Goal: Transaction & Acquisition: Purchase product/service

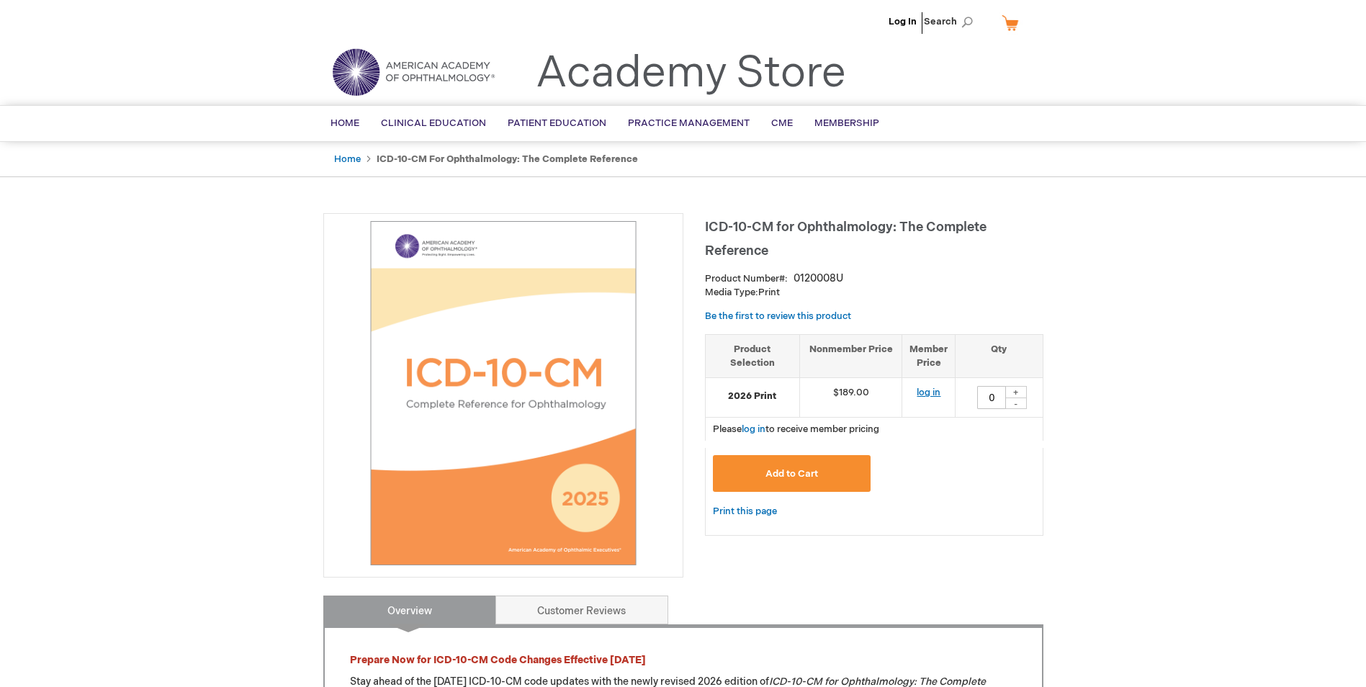
click at [924, 398] on link "log in" at bounding box center [928, 393] width 24 height 12
click at [1016, 392] on div "+" at bounding box center [1016, 392] width 22 height 12
type input "1"
click at [769, 470] on span "Add to Cart" at bounding box center [791, 474] width 53 height 12
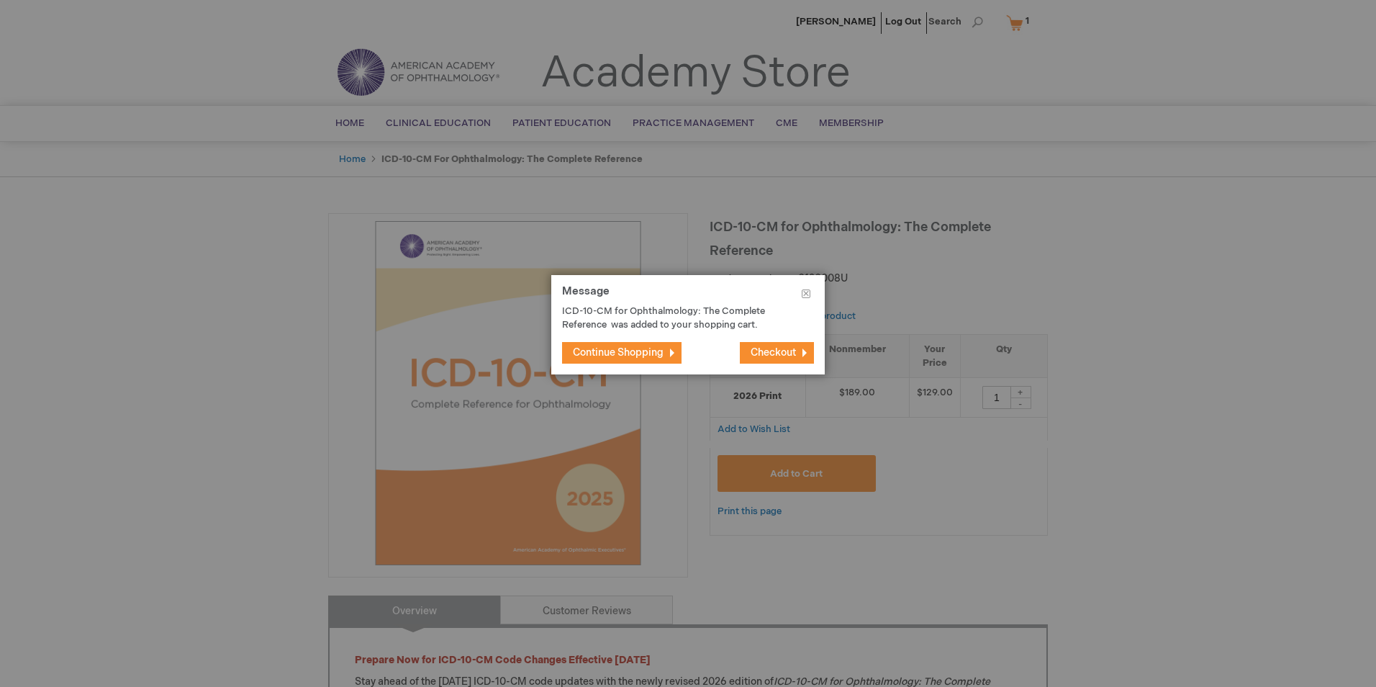
click at [788, 351] on span "Checkout" at bounding box center [773, 352] width 45 height 12
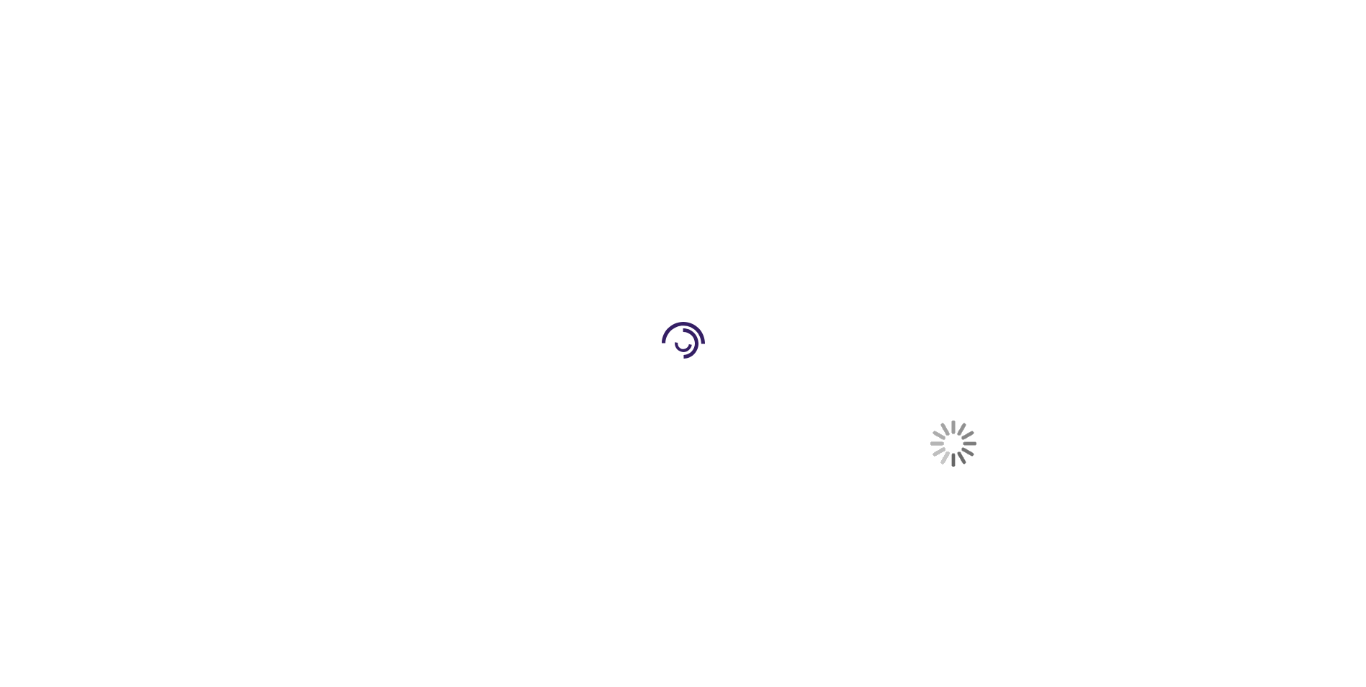
select select "US"
select select "51"
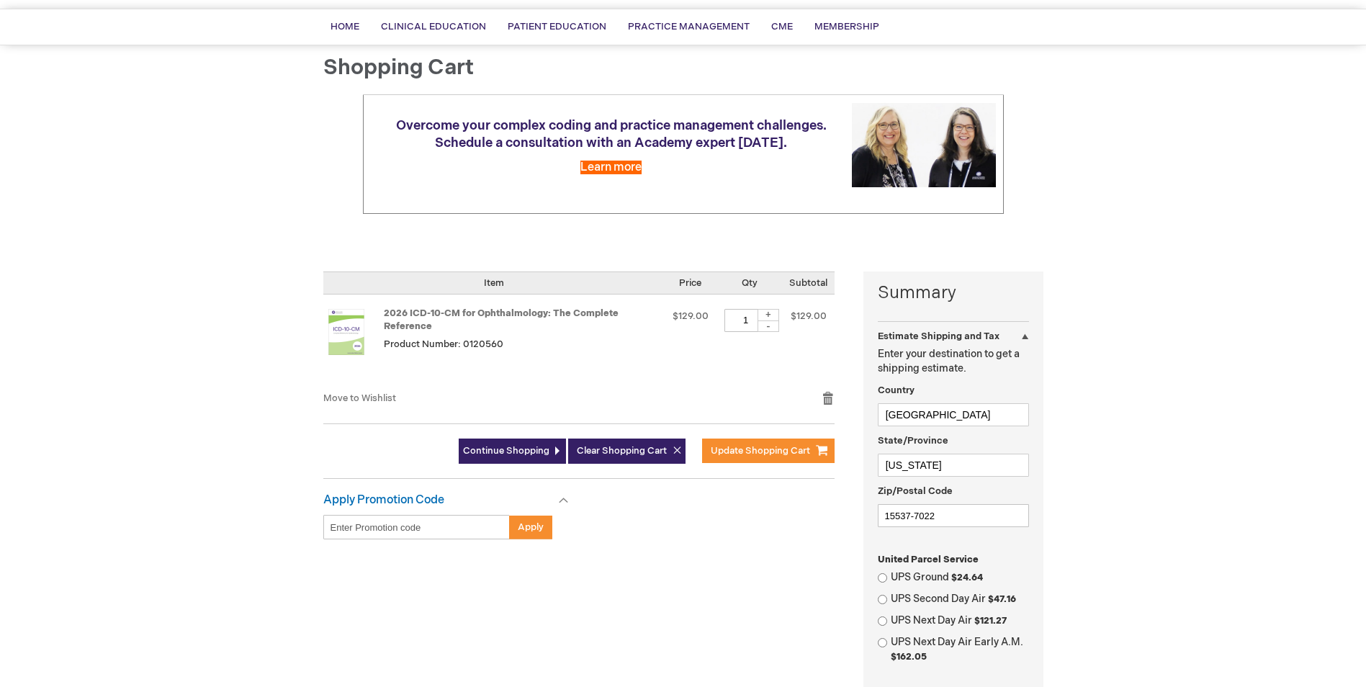
scroll to position [144, 0]
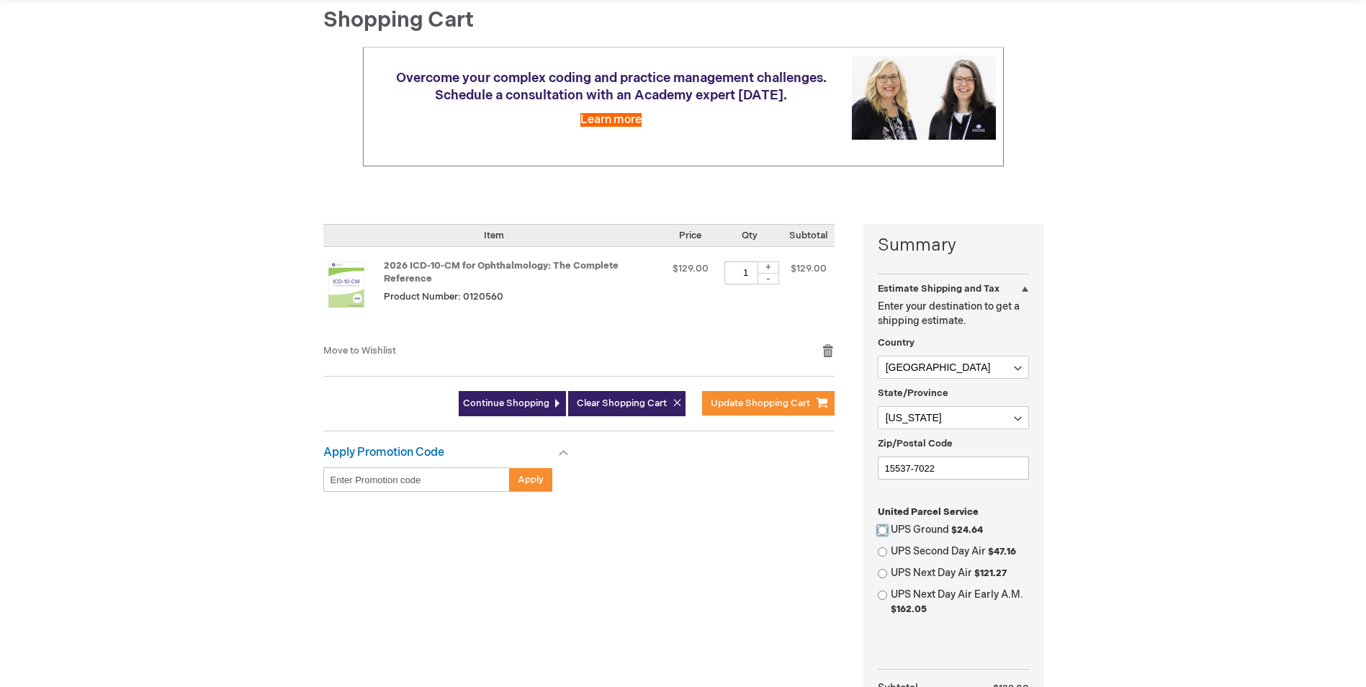
click at [880, 528] on input "UPS Ground $24.64" at bounding box center [882, 530] width 9 height 9
radio input "true"
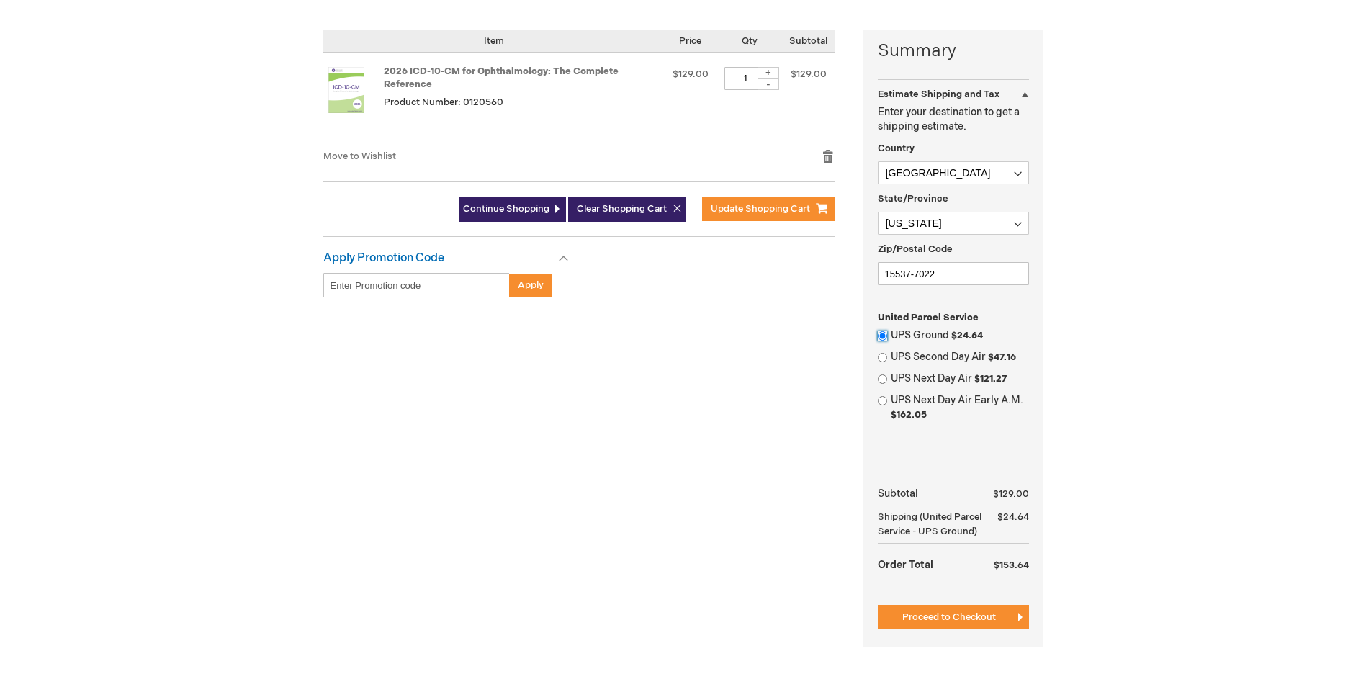
scroll to position [360, 0]
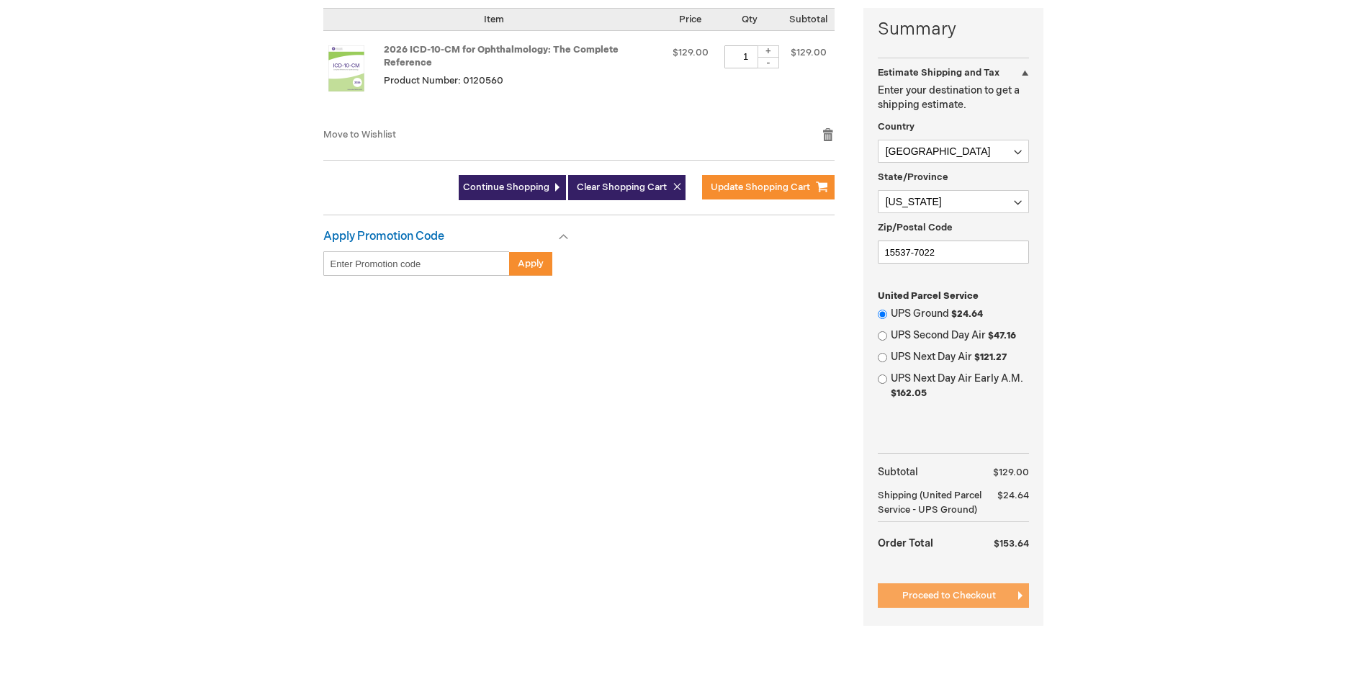
click at [931, 600] on span "Proceed to Checkout" at bounding box center [949, 596] width 94 height 12
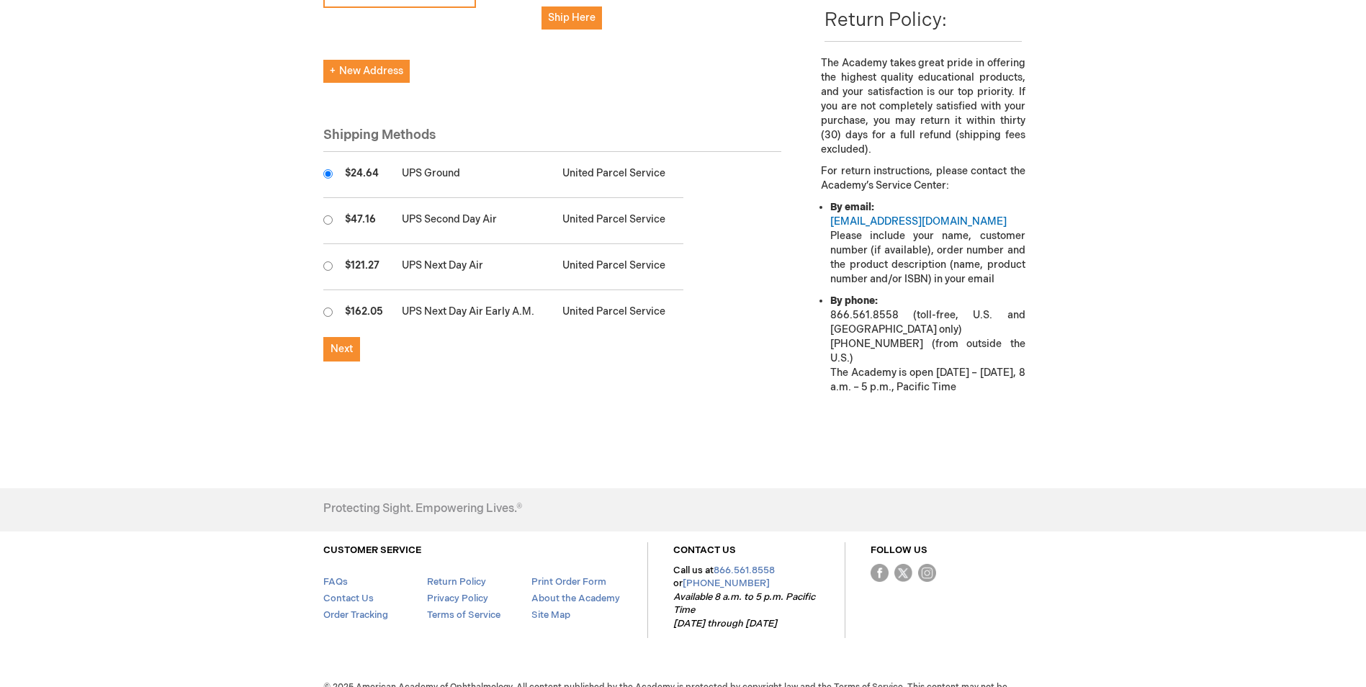
scroll to position [432, 0]
click at [353, 351] on button "Next" at bounding box center [341, 348] width 37 height 24
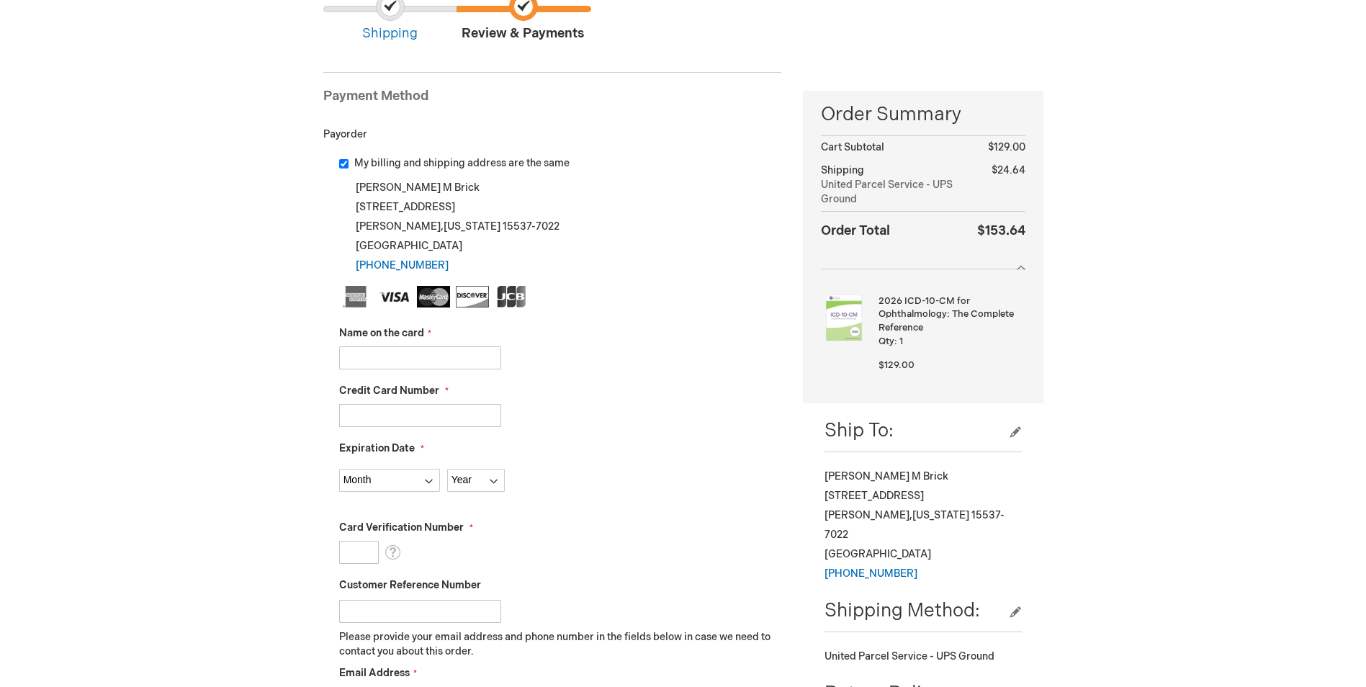
scroll to position [144, 0]
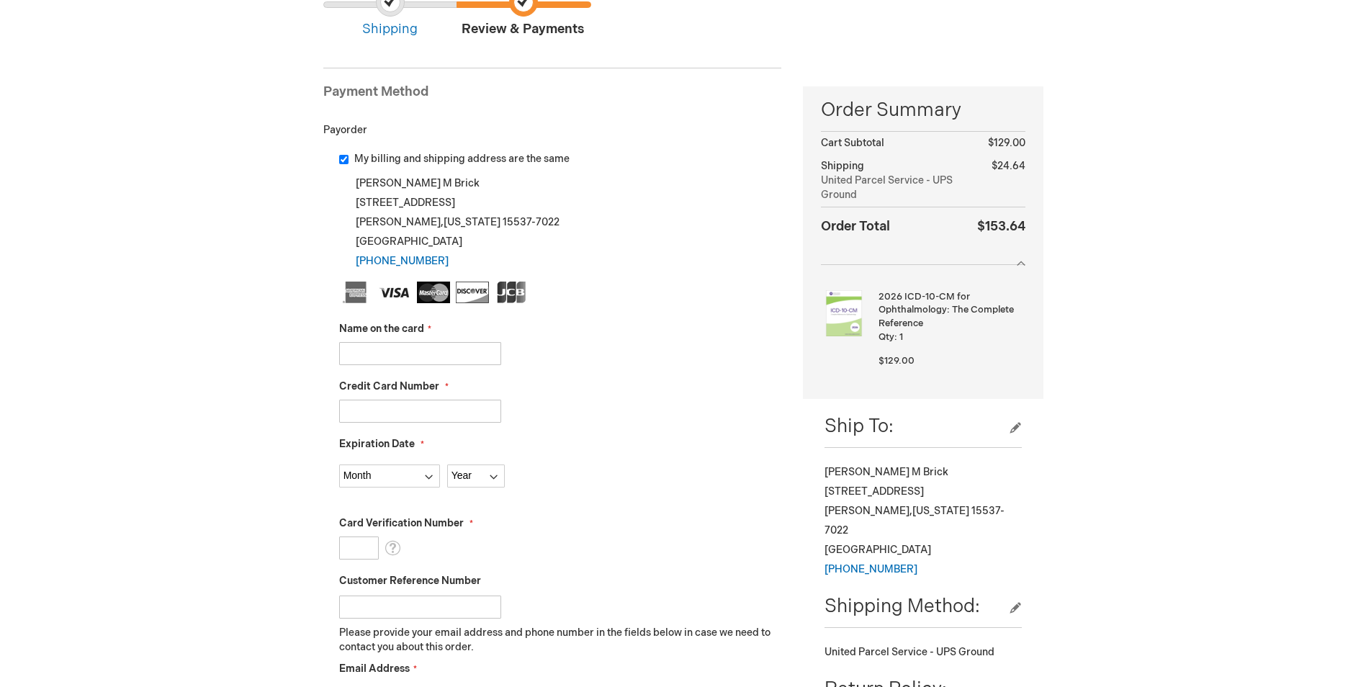
click at [392, 347] on input "Name on the card" at bounding box center [420, 353] width 162 height 23
type input "[PERSON_NAME]"
type input "[CREDIT_CARD_NUMBER]"
click at [375, 472] on select "Month [DATE] - [DATE] - [DATE] - [DATE] - [DATE] - [DATE] - [DATE] - [DATE] - […" at bounding box center [389, 475] width 101 height 23
select select "6"
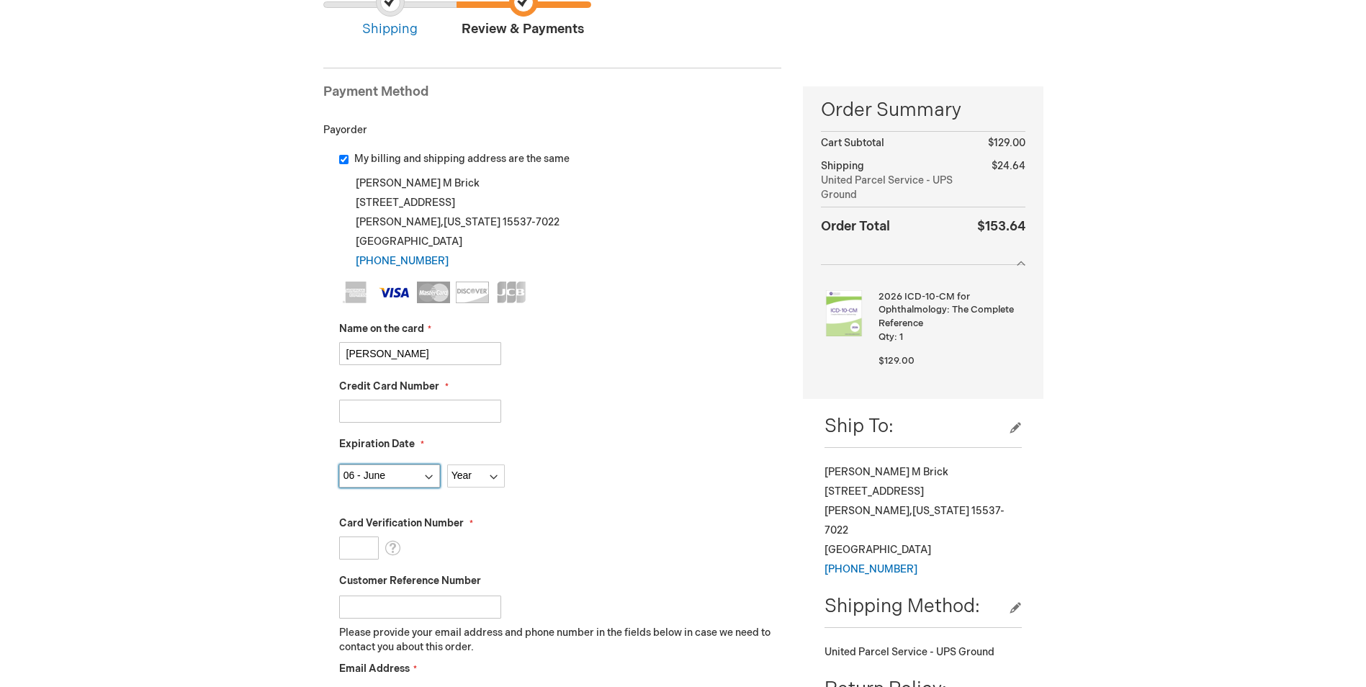
click at [339, 464] on select "Month [DATE] - [DATE] - [DATE] - [DATE] - [DATE] - [DATE] - [DATE] - [DATE] - […" at bounding box center [389, 475] width 101 height 23
click at [462, 479] on select "Year [DATE] 2026 2027 2028 2029 2030 2031 2032 2033 2034 2035" at bounding box center [476, 475] width 58 height 23
select select "2030"
click at [447, 464] on select "Year [DATE] 2026 2027 2028 2029 2030 2031 2032 2033 2034 2035" at bounding box center [476, 475] width 58 height 23
click at [365, 549] on input "Card Verification Number" at bounding box center [359, 547] width 40 height 23
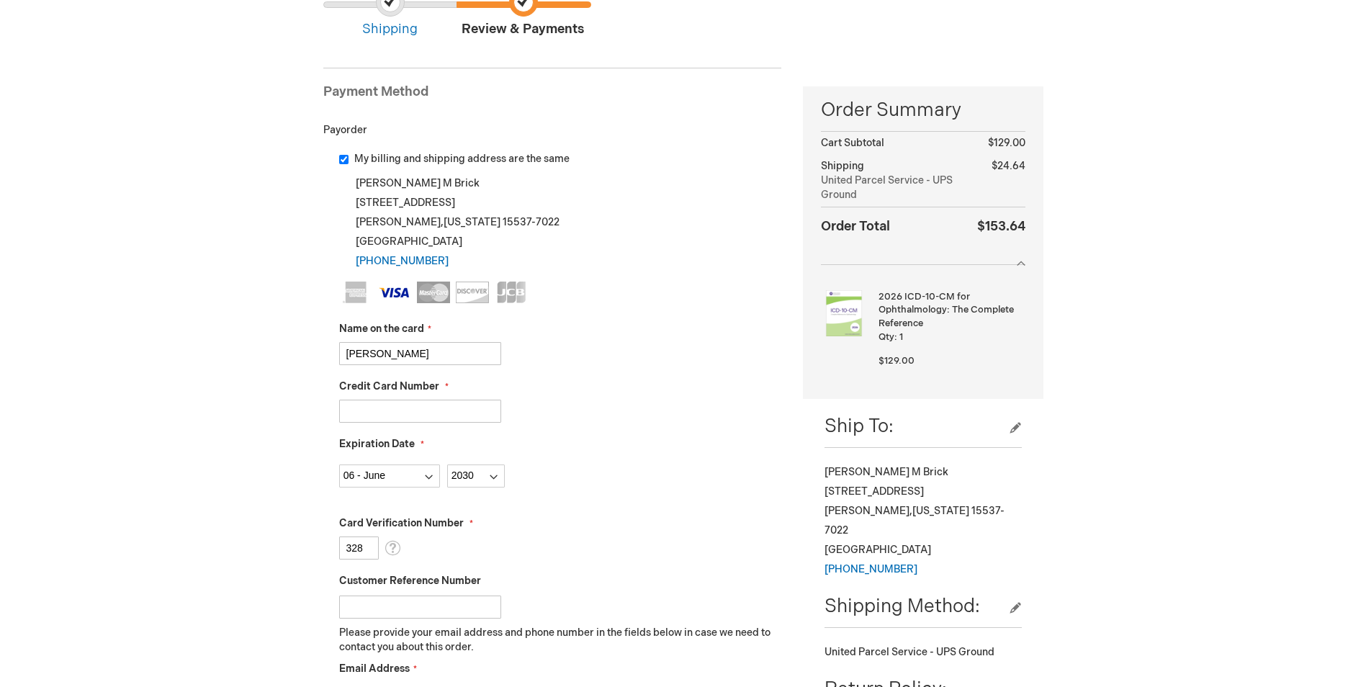
type input "328"
click at [606, 533] on div "Card Verification Number 328 What is this?" at bounding box center [560, 537] width 443 height 43
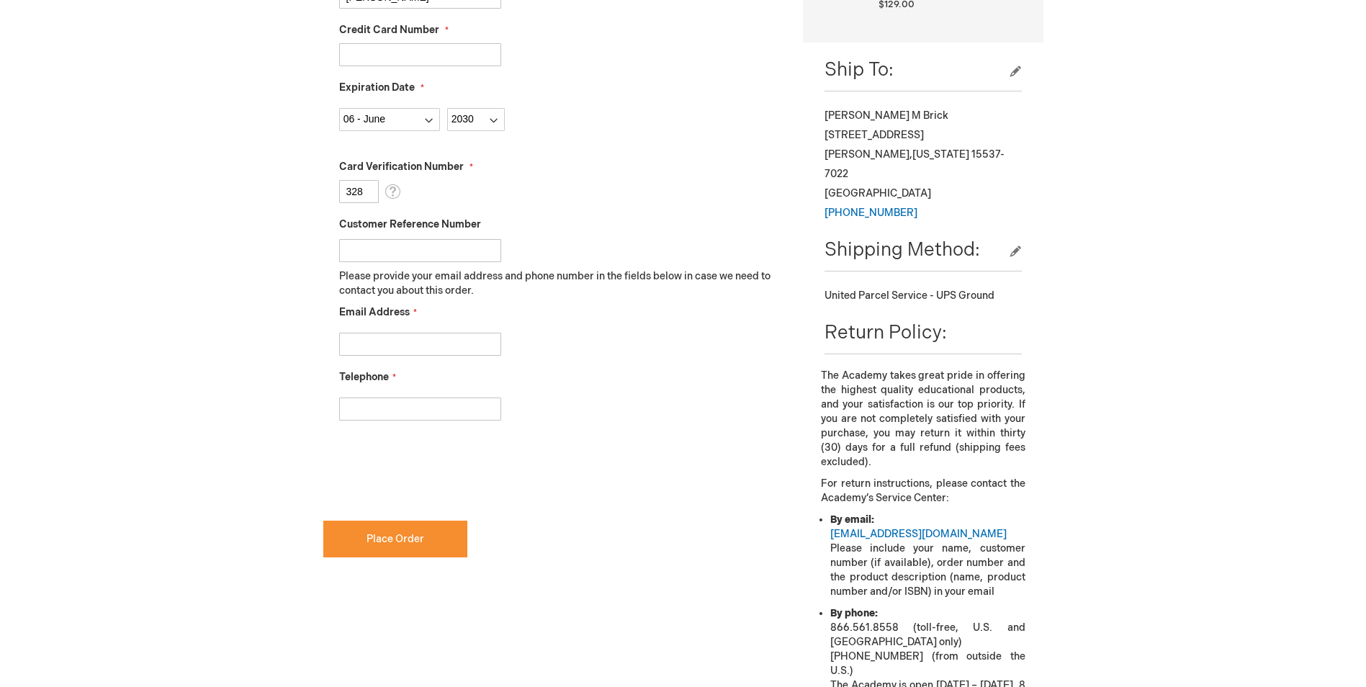
scroll to position [504, 0]
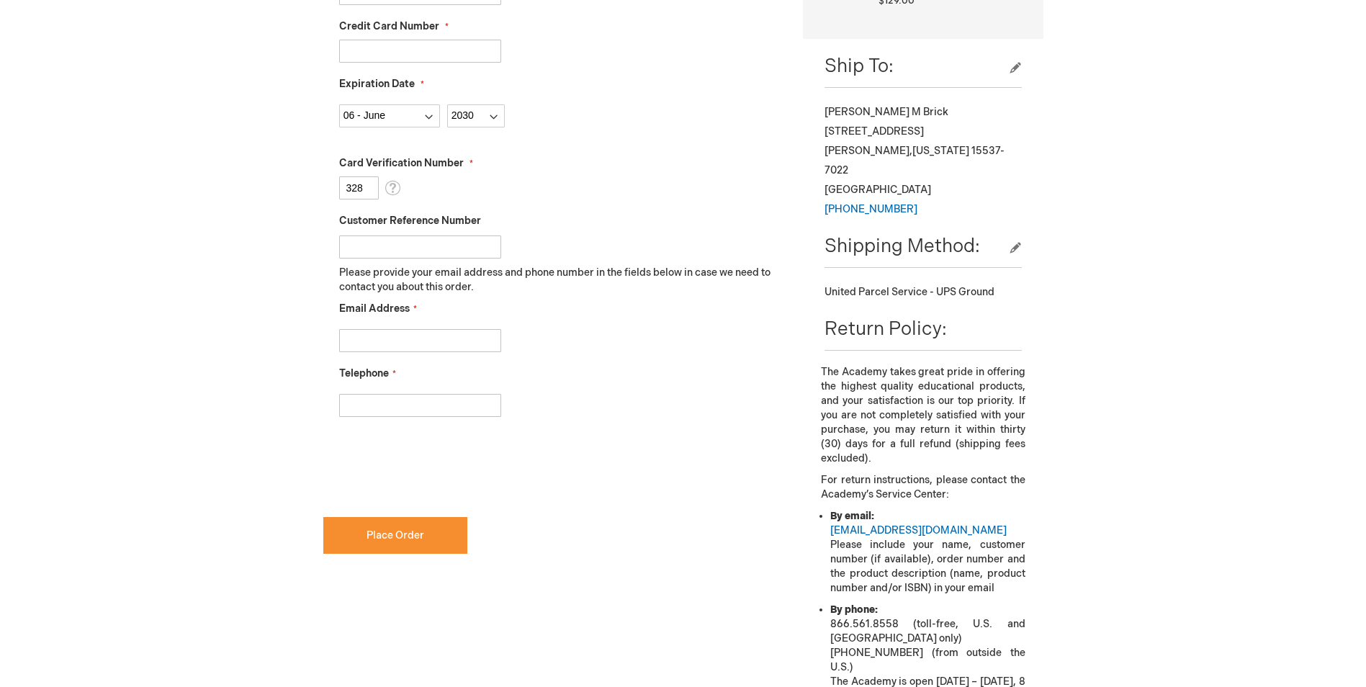
click at [377, 338] on input "Email Address" at bounding box center [420, 340] width 162 height 23
type input "[EMAIL_ADDRESS][DOMAIN_NAME]"
type input "814-623-1969"
checkbox input "true"
click at [431, 538] on button "Place Order" at bounding box center [395, 535] width 144 height 37
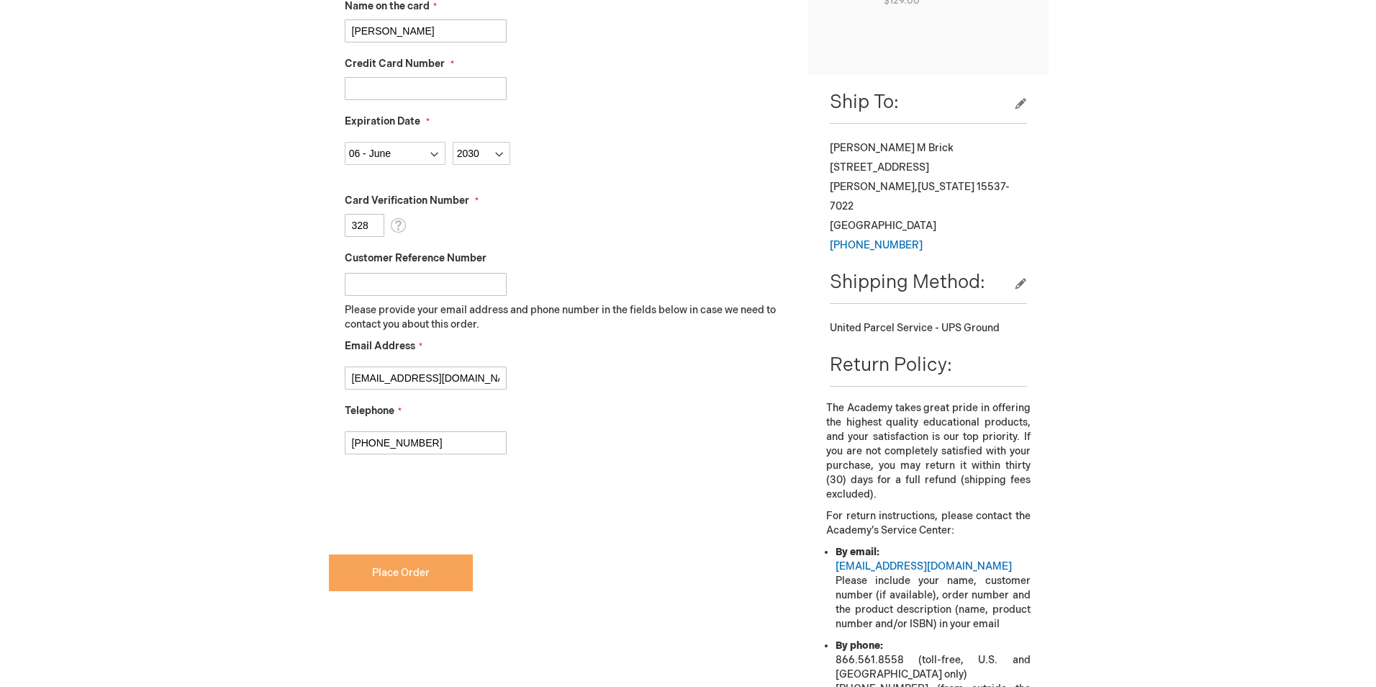
scroll to position [542, 0]
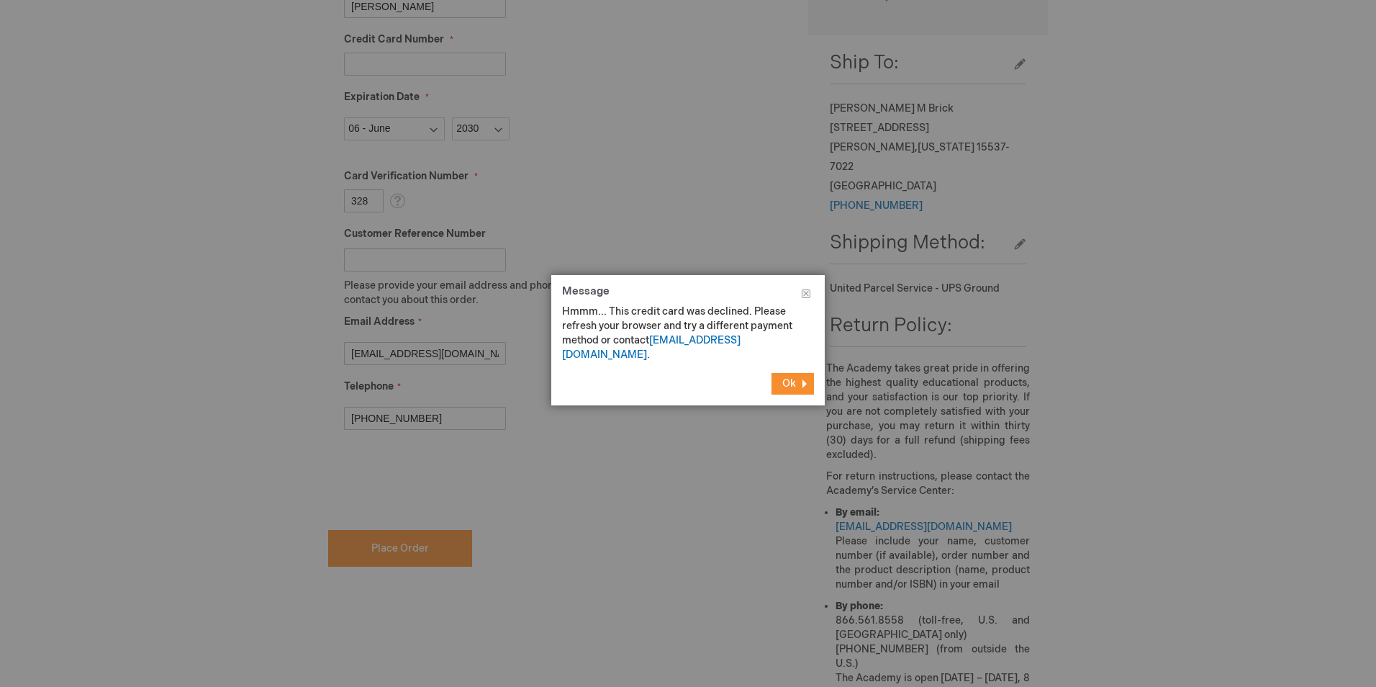
click at [796, 374] on button "Ok" at bounding box center [793, 384] width 42 height 22
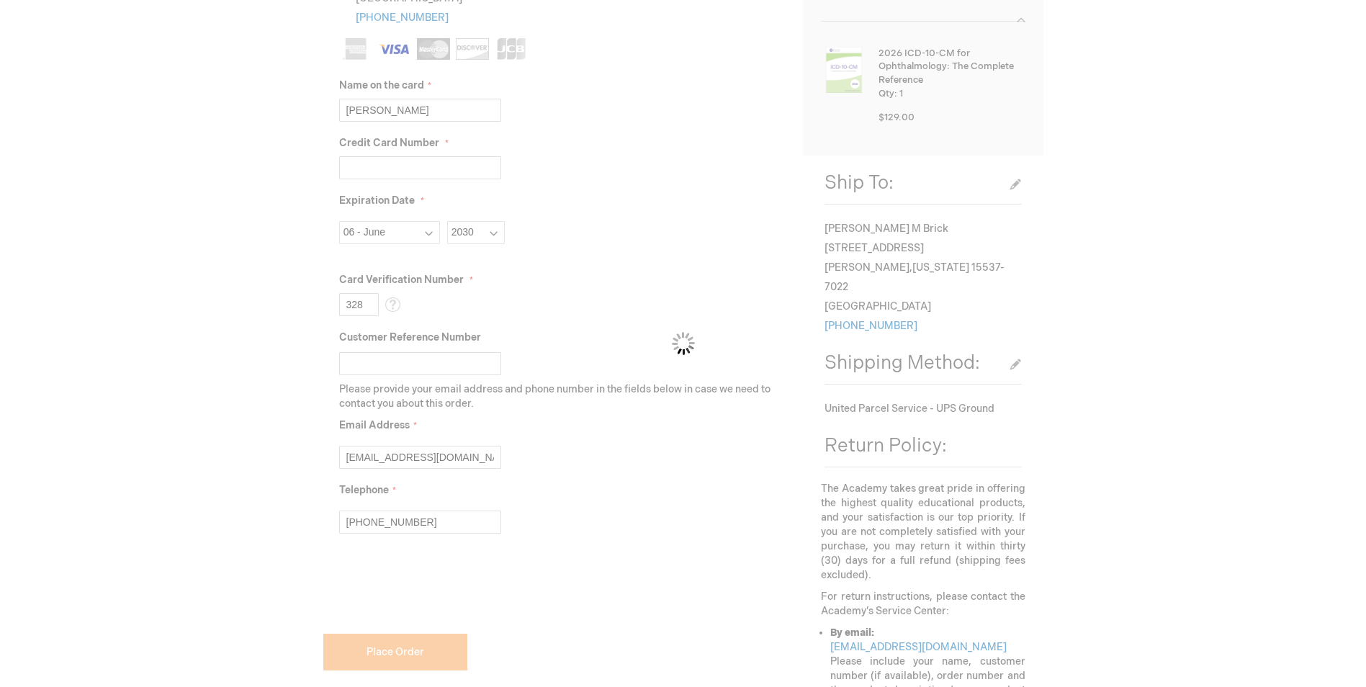
scroll to position [361, 0]
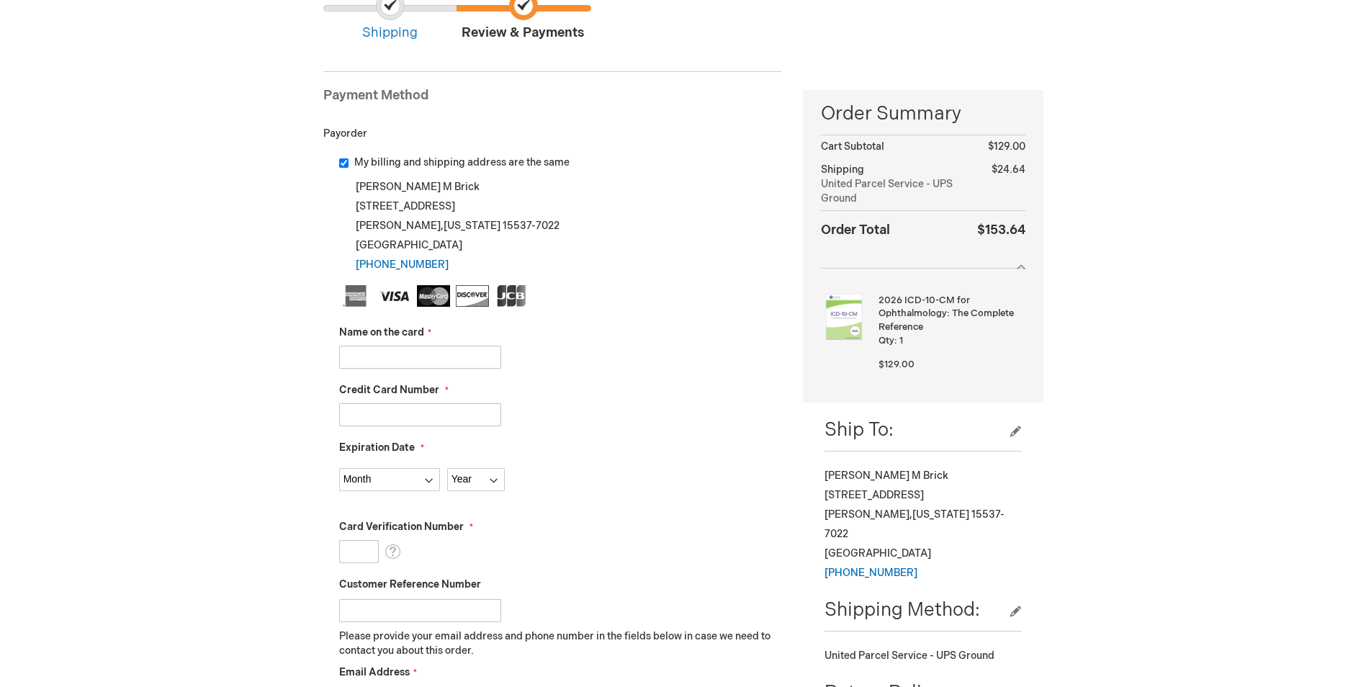
scroll to position [144, 0]
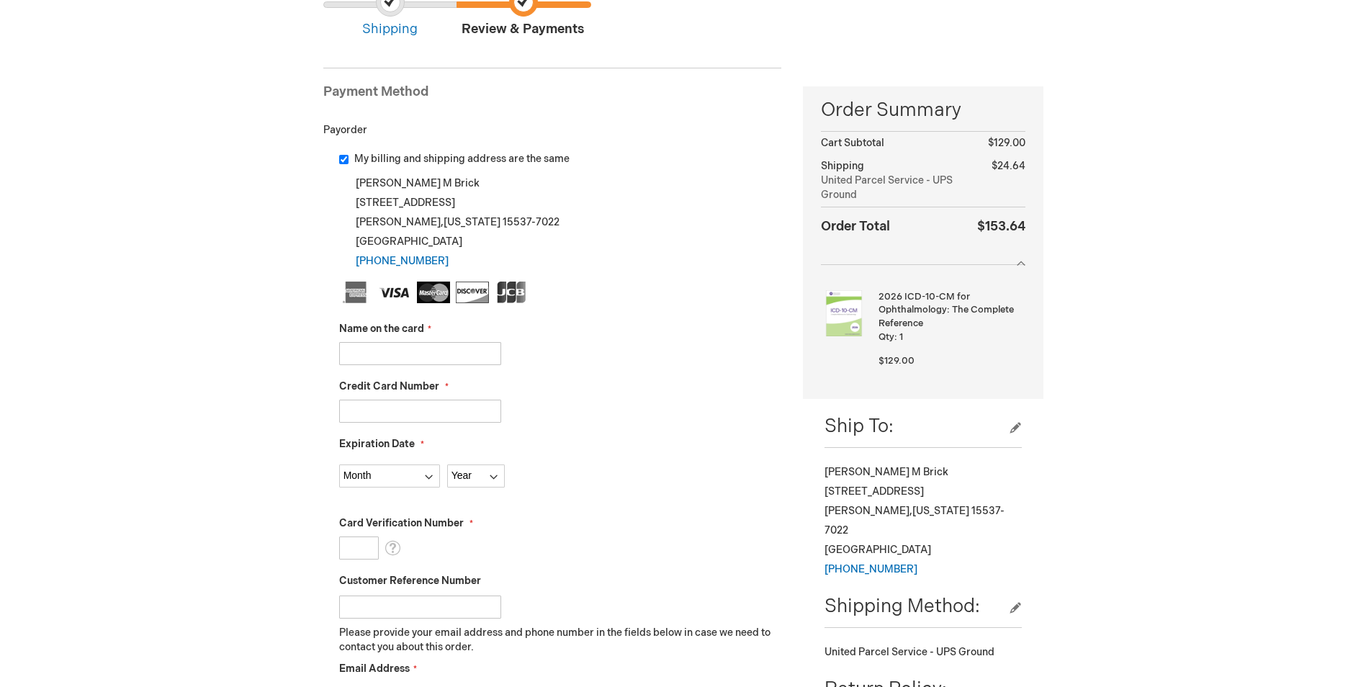
click at [396, 350] on input "Name on the card" at bounding box center [420, 353] width 162 height 23
type input "[PERSON_NAME]"
type input "[CREDIT_CARD_NUMBER]"
click at [366, 478] on select "Month [DATE] - [DATE] - [DATE] - [DATE] - [DATE] - [DATE] - [DATE] - [DATE] - […" at bounding box center [389, 475] width 101 height 23
select select "5"
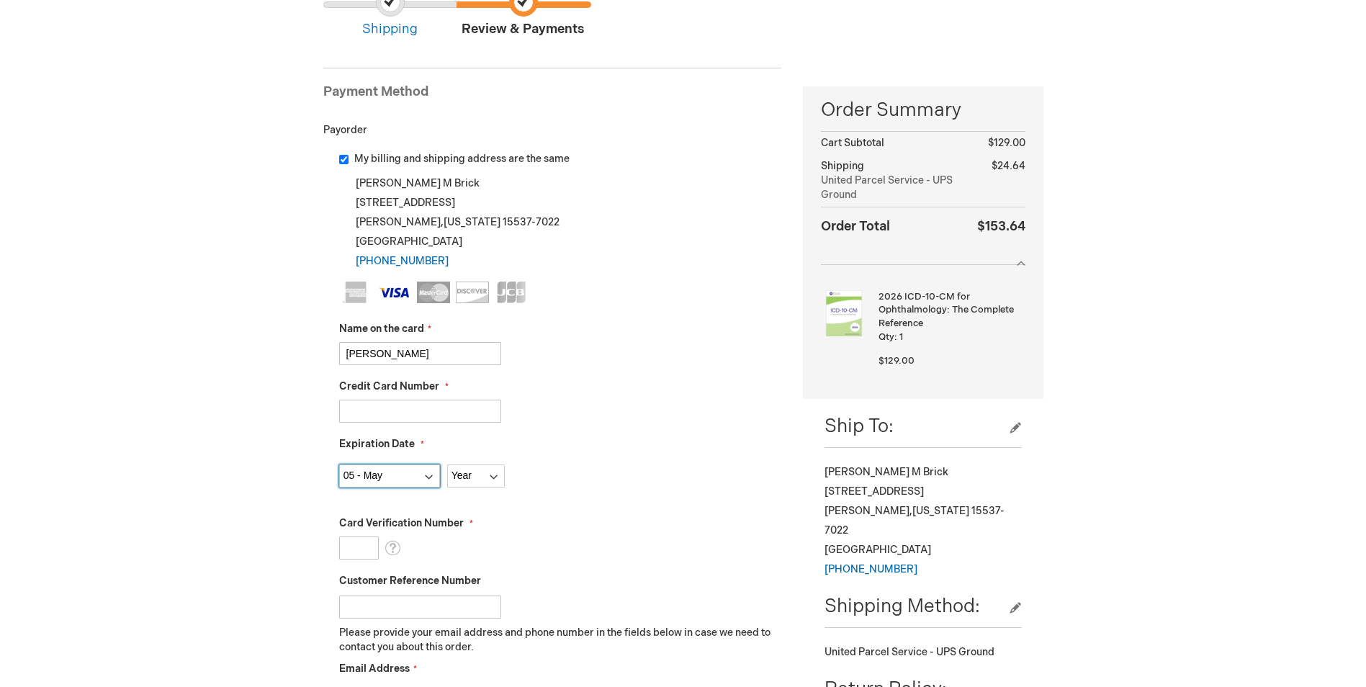
click at [339, 464] on select "Month [DATE] - [DATE] - [DATE] - [DATE] - [DATE] - [DATE] - [DATE] - [DATE] - […" at bounding box center [389, 475] width 101 height 23
click at [456, 480] on select "Year [DATE] 2026 2027 2028 2029 2030 2031 2032 2033 2034 2035" at bounding box center [476, 475] width 58 height 23
select select "2030"
click at [447, 464] on select "Year [DATE] 2026 2027 2028 2029 2030 2031 2032 2033 2034 2035" at bounding box center [476, 475] width 58 height 23
click at [364, 548] on input "Card Verification Number" at bounding box center [359, 547] width 40 height 23
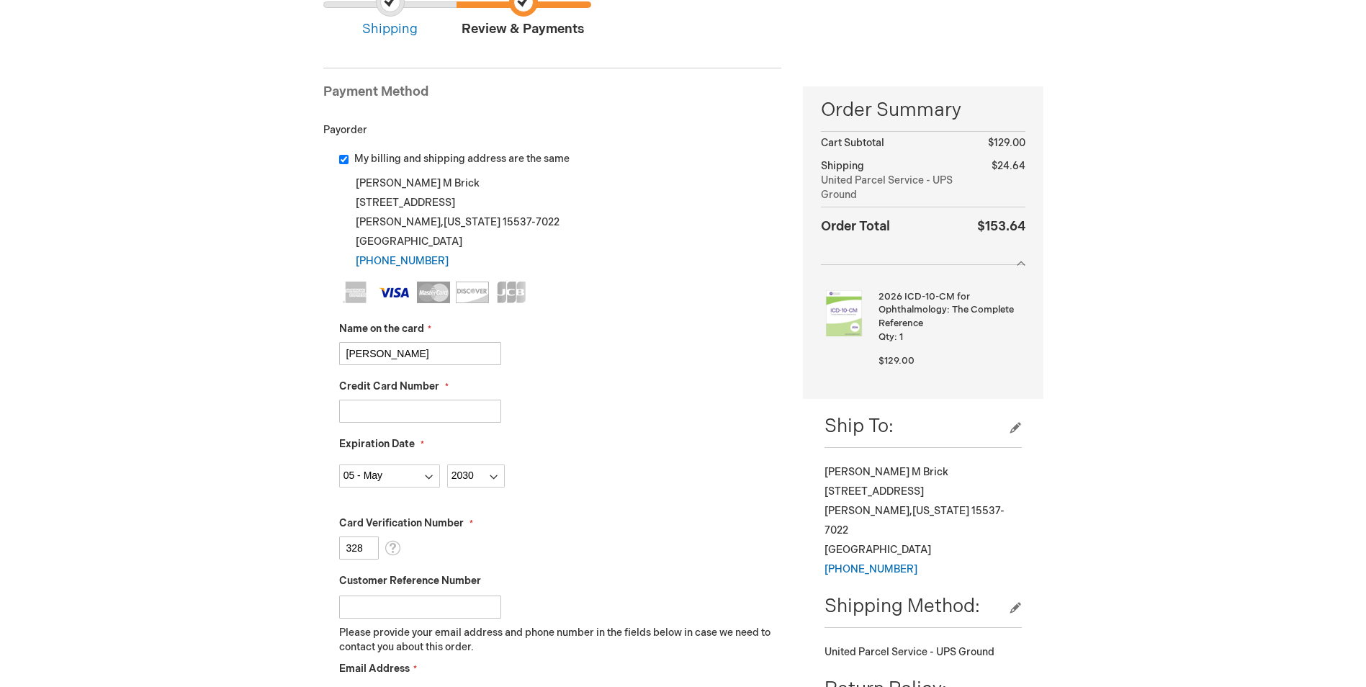
type input "328"
click at [629, 558] on div "Card Verification Number 328 What is this?" at bounding box center [560, 537] width 443 height 43
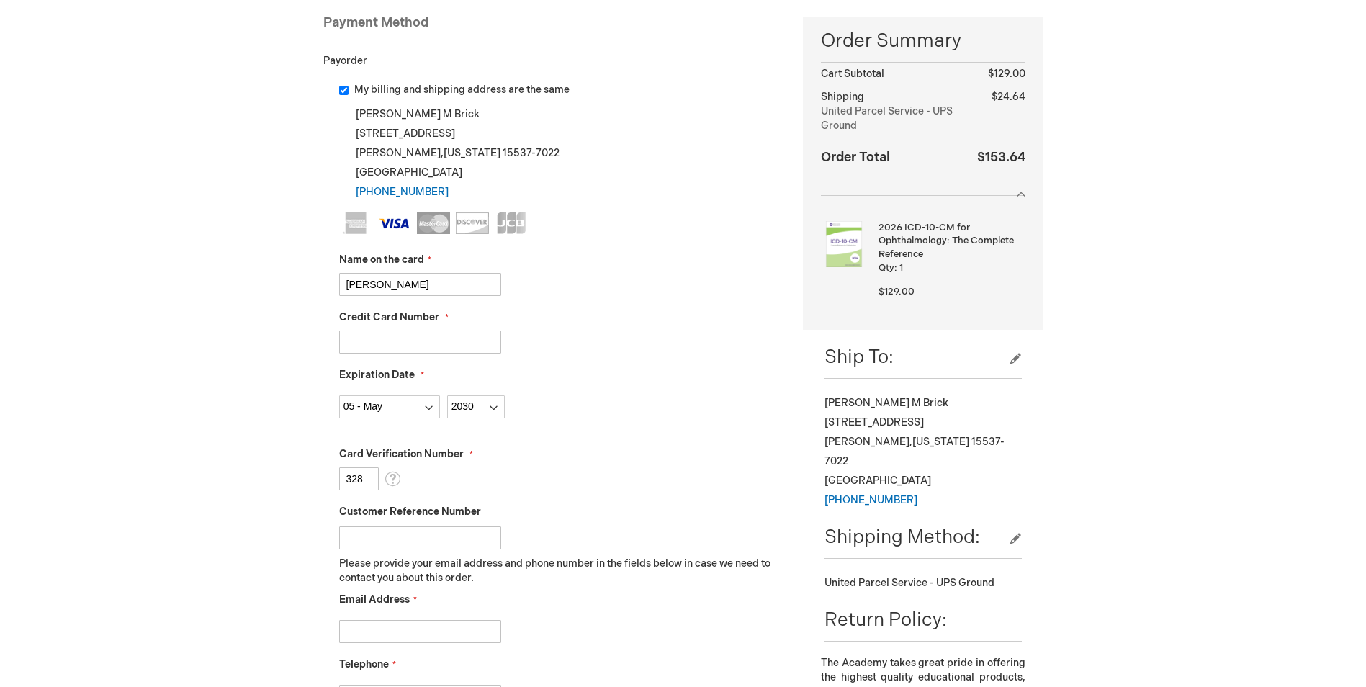
scroll to position [360, 0]
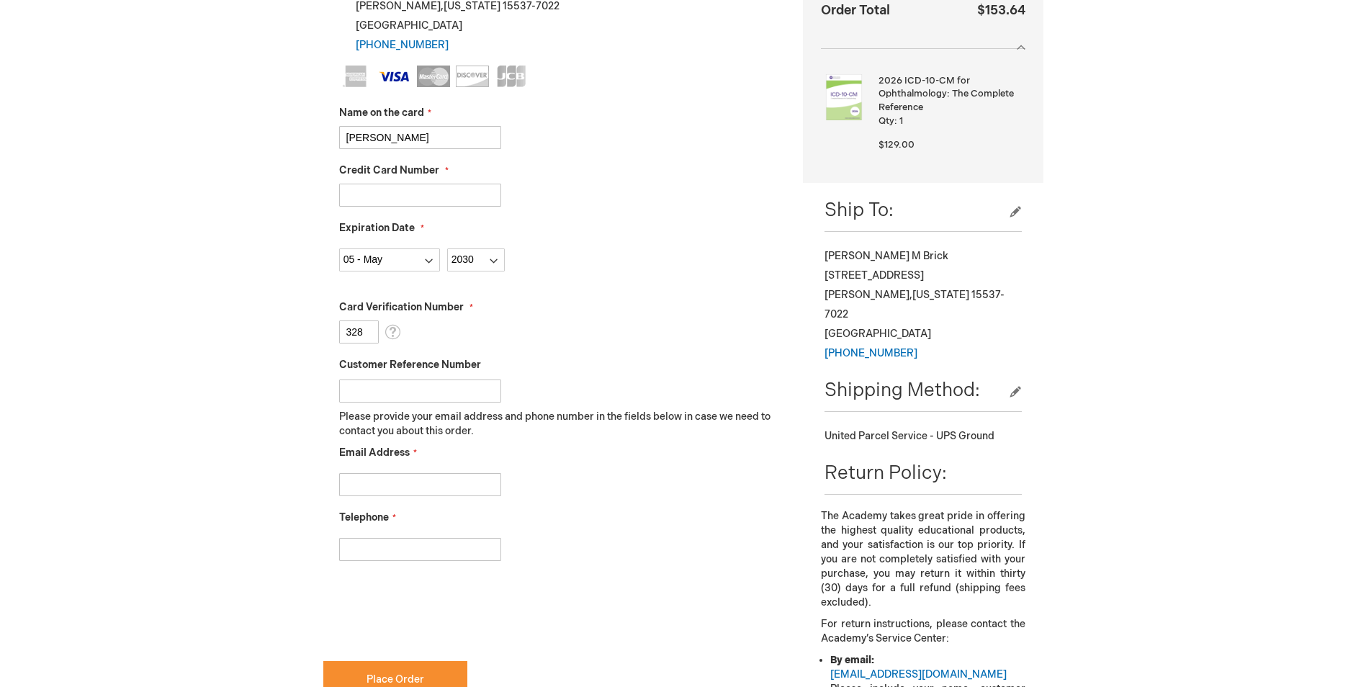
click at [435, 489] on input "Email Address" at bounding box center [420, 484] width 162 height 23
type input "info@pennwoodoph.com"
type input "8146231969"
click at [604, 538] on div "8146231969" at bounding box center [560, 546] width 443 height 30
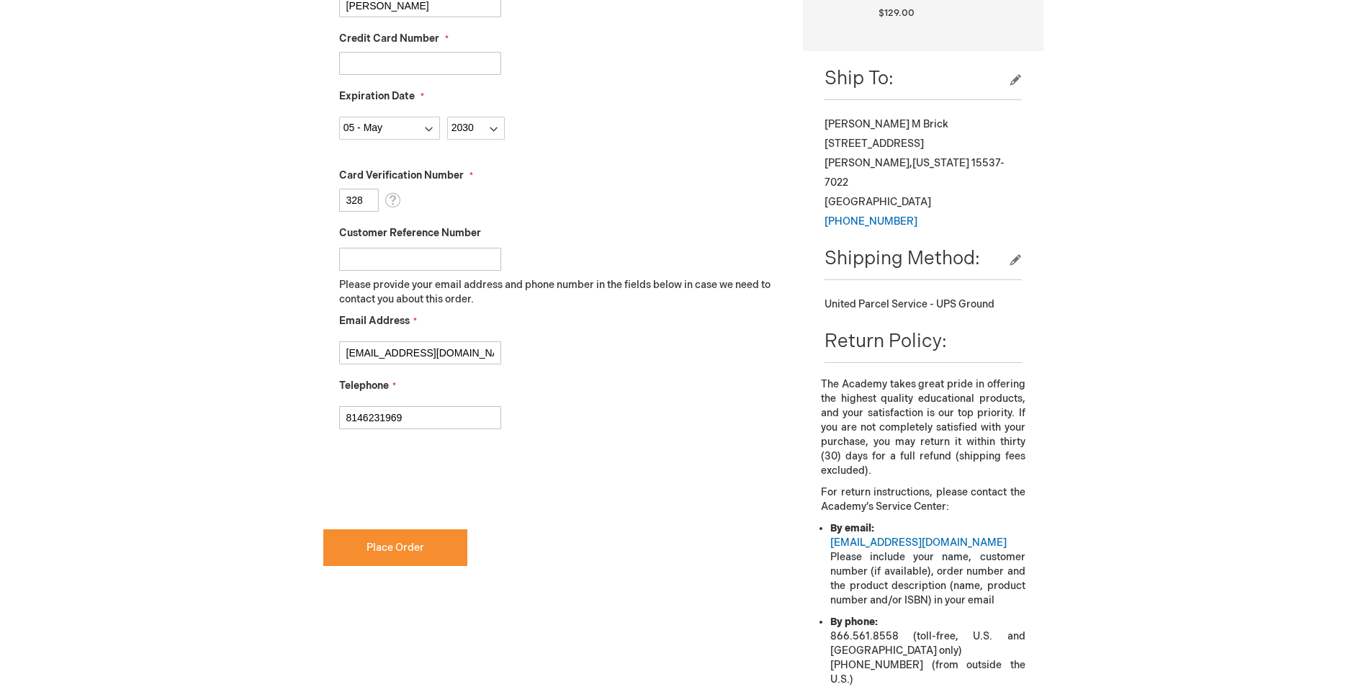
scroll to position [504, 0]
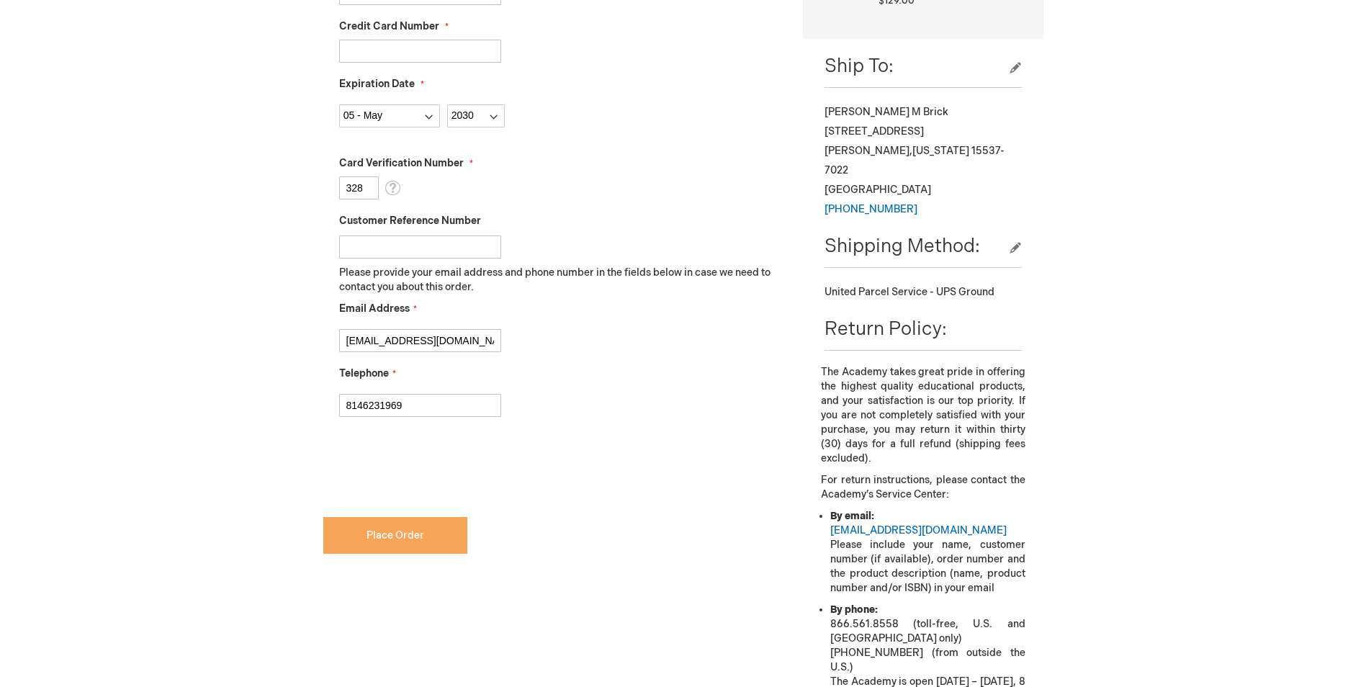
checkbox input "true"
click at [409, 541] on button "Place Order" at bounding box center [395, 535] width 144 height 37
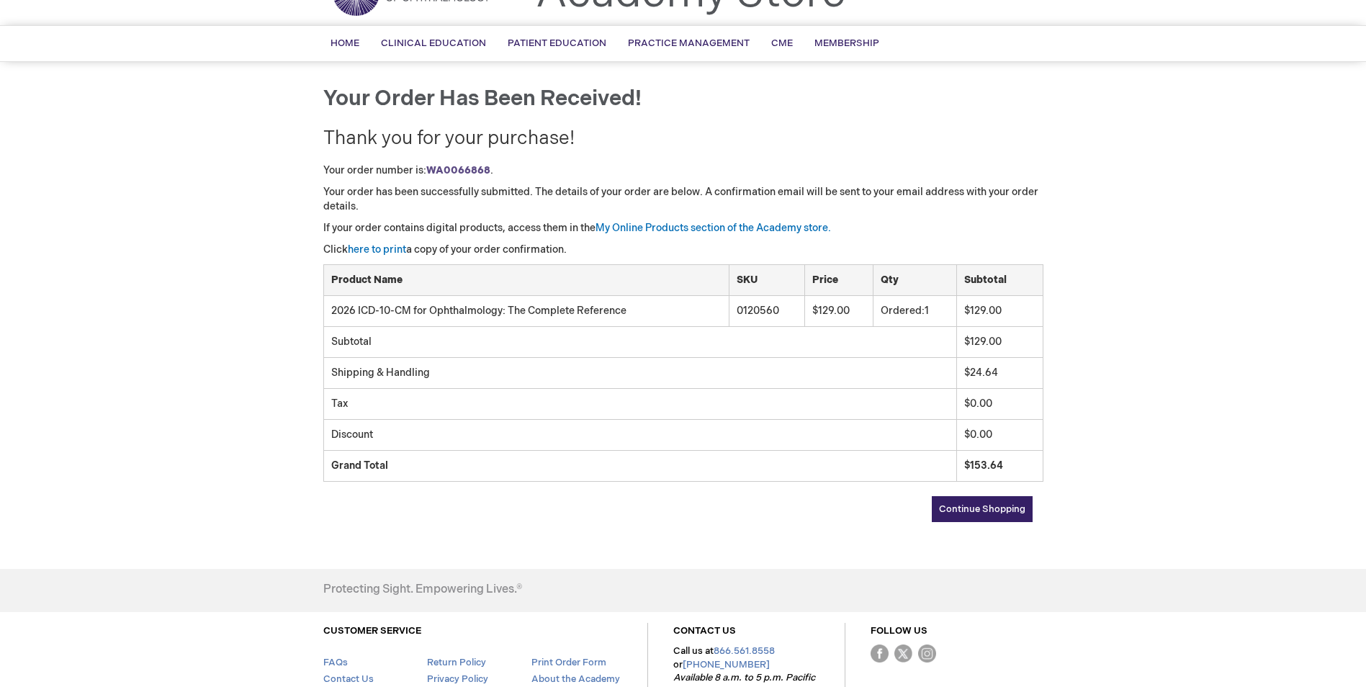
scroll to position [46, 0]
